Goal: Obtain resource: Obtain resource

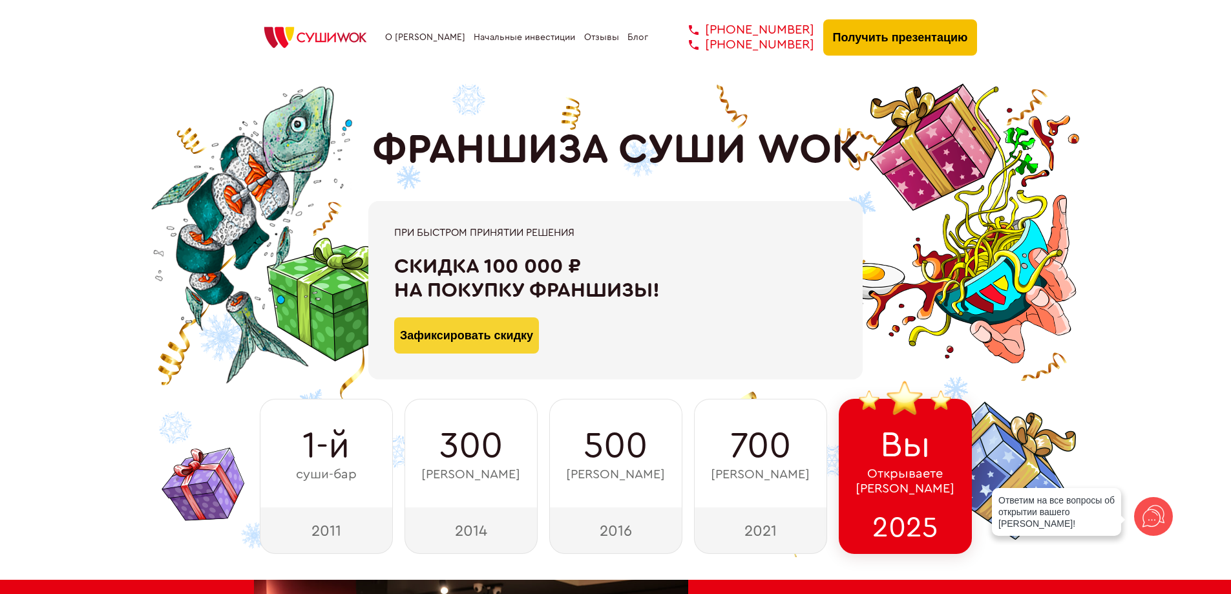
click at [891, 46] on button "Получить презентацию" at bounding box center [900, 37] width 154 height 36
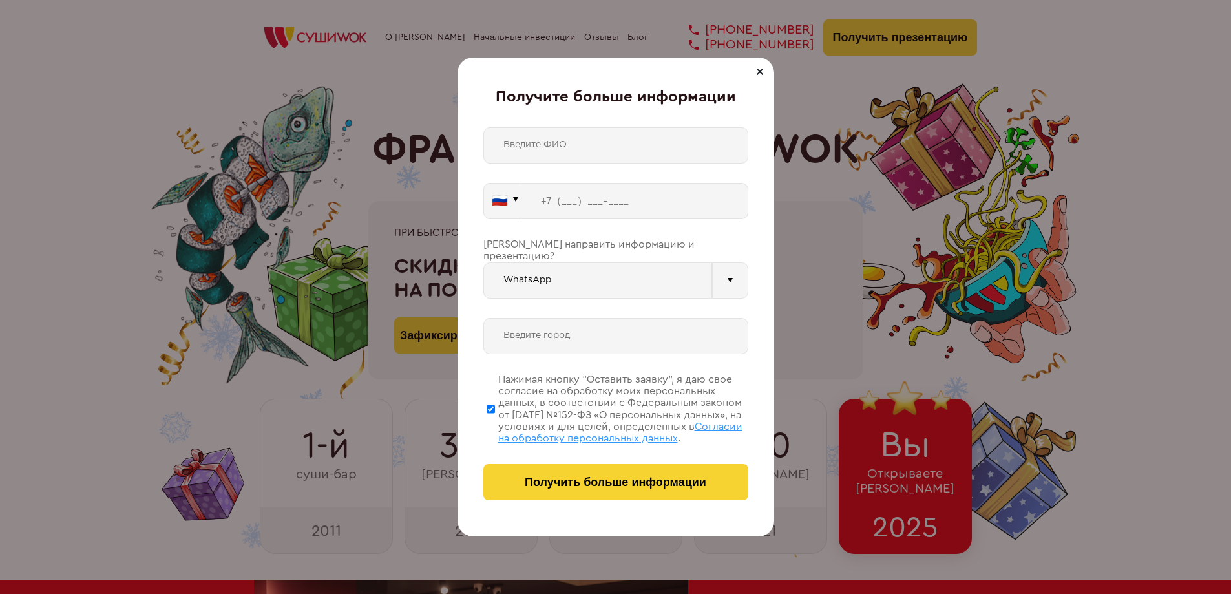
click at [613, 154] on input "text" at bounding box center [615, 145] width 265 height 36
drag, startPoint x: 569, startPoint y: 202, endPoint x: 575, endPoint y: 209, distance: 8.7
click at [568, 202] on input "tel" at bounding box center [634, 201] width 227 height 36
click at [399, 130] on div "Получите больше информации [PERSON_NAME] 🇷🇺 🇹🇷 🇧🇾 🇰🇬 🇰🇿 🇦🇿 🇦🇲 🇷🇺" at bounding box center [615, 297] width 1231 height 594
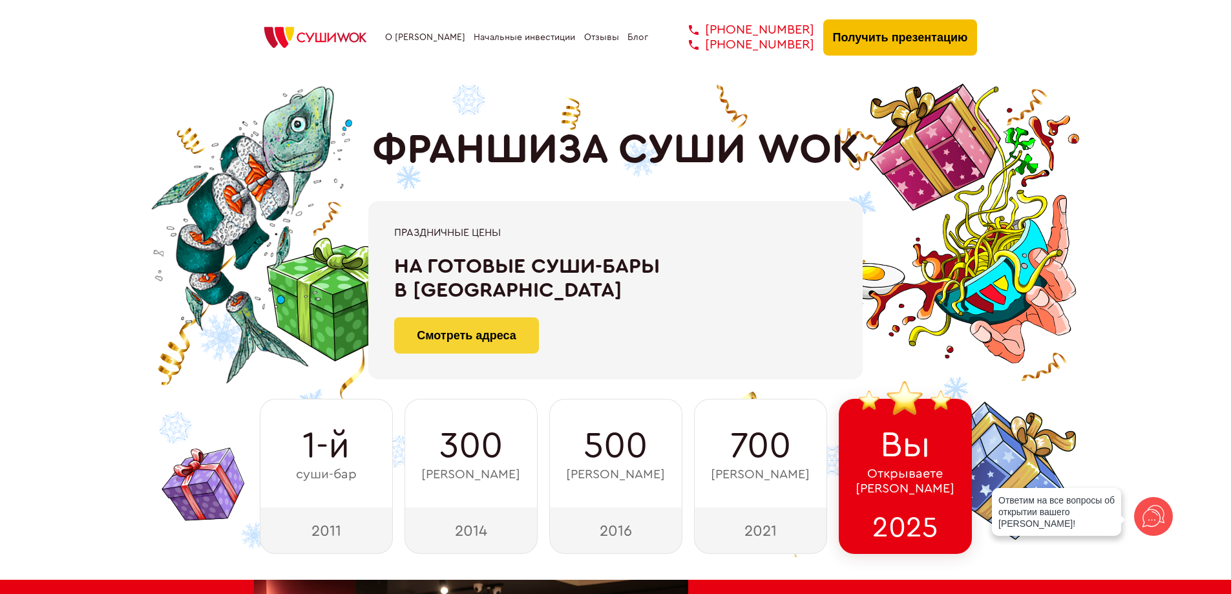
click at [913, 30] on button "Получить презентацию" at bounding box center [900, 37] width 154 height 36
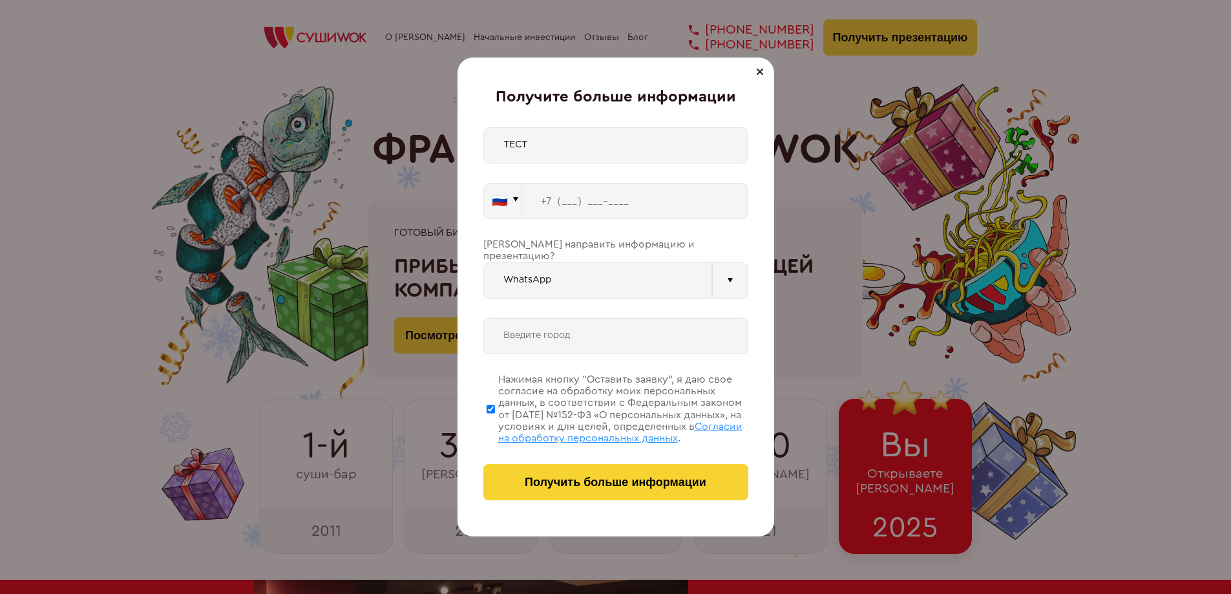
type input "ТЕСТ"
click at [564, 201] on input "tel" at bounding box center [634, 201] width 227 height 36
type input "[PHONE_NUMBER]"
click at [735, 269] on div at bounding box center [730, 280] width 36 height 36
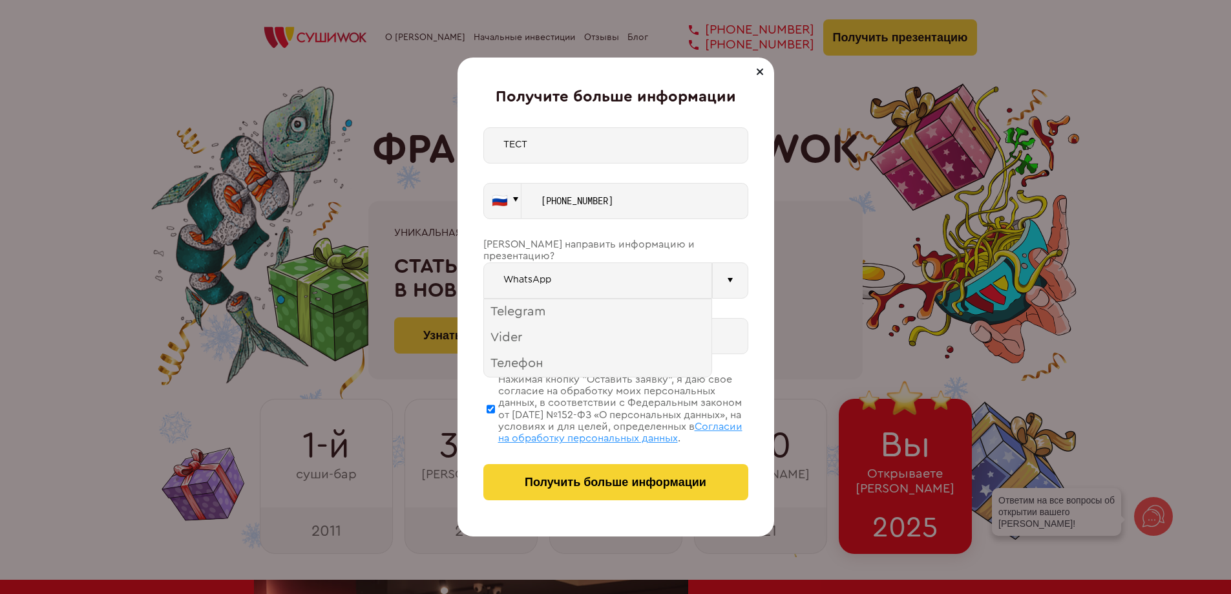
click at [735, 269] on div at bounding box center [730, 280] width 36 height 36
click at [561, 332] on input "text" at bounding box center [615, 336] width 265 height 36
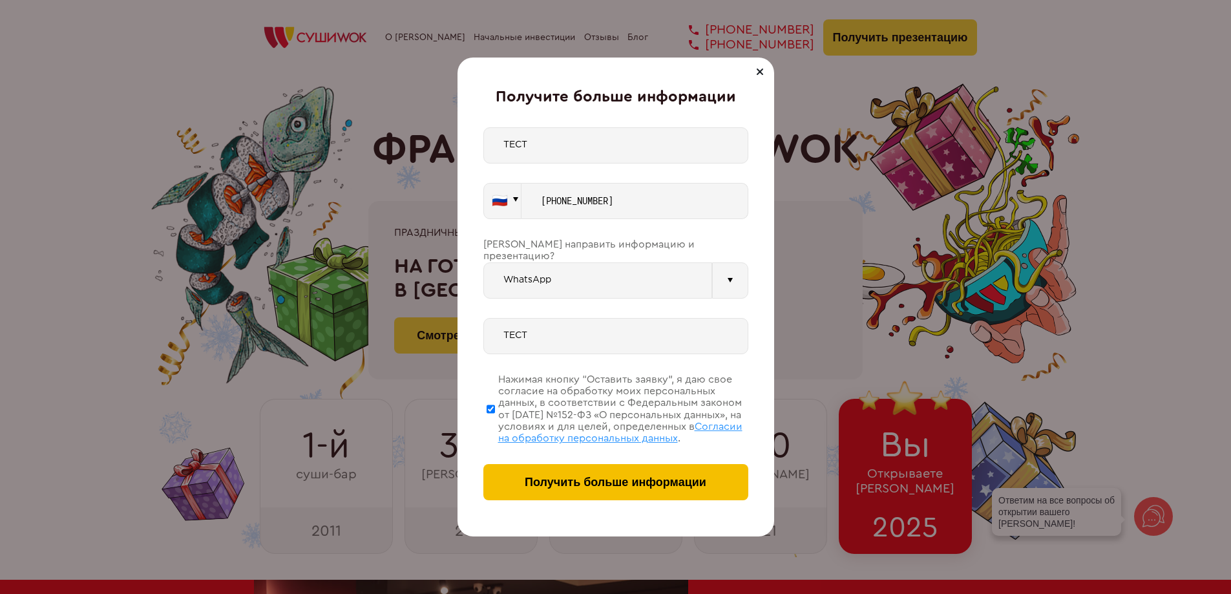
type input "ТЕСТ"
click at [631, 486] on span "Получить больше информации" at bounding box center [616, 482] width 182 height 14
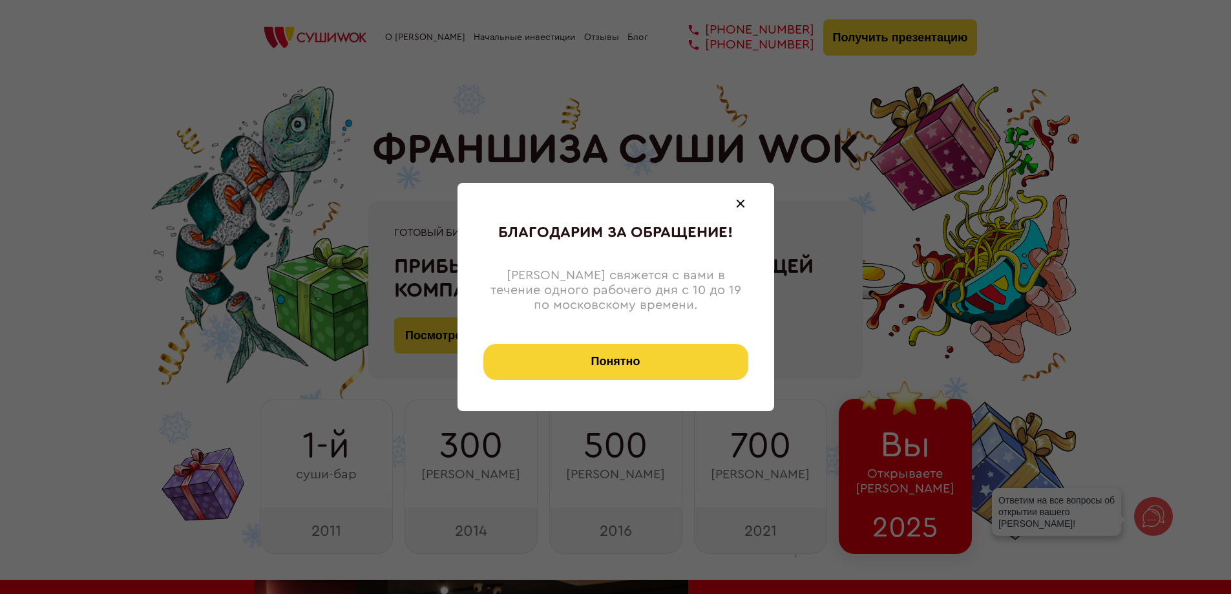
click at [643, 364] on button "Понятно" at bounding box center [615, 362] width 265 height 36
